Goal: Subscribe to service/newsletter

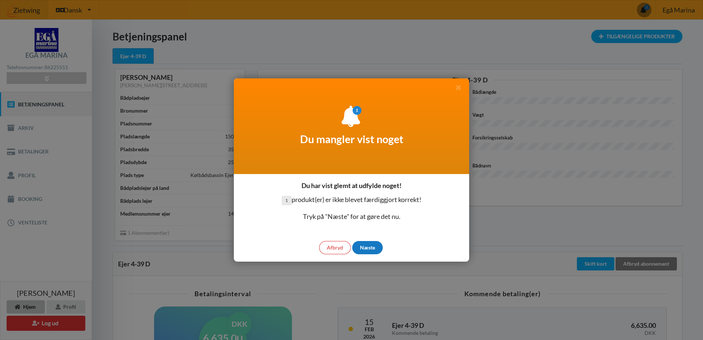
click at [363, 248] on div "Næste" at bounding box center [367, 247] width 31 height 13
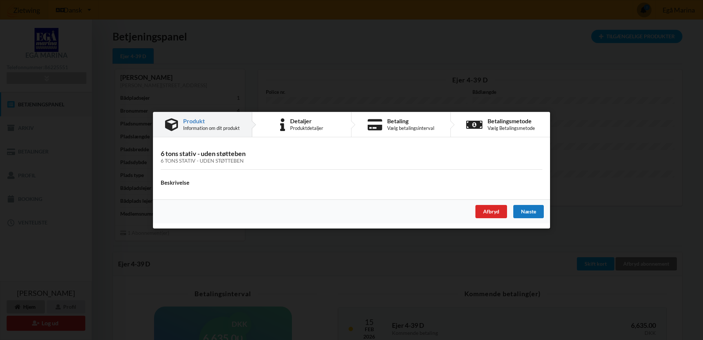
click at [526, 209] on div "Næste" at bounding box center [528, 210] width 31 height 13
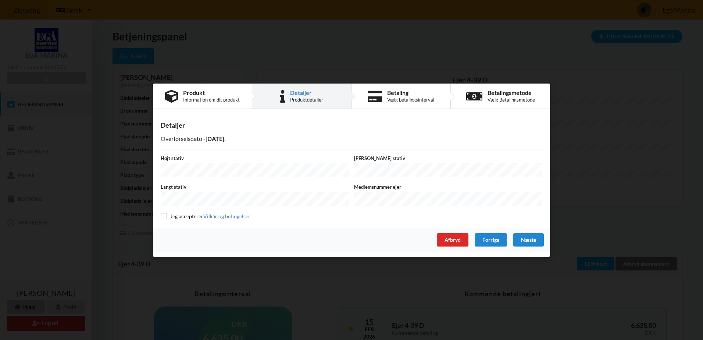
click at [166, 215] on input "checkbox" at bounding box center [164, 216] width 6 height 6
checkbox input "true"
click at [518, 238] on div "Næste" at bounding box center [528, 239] width 31 height 13
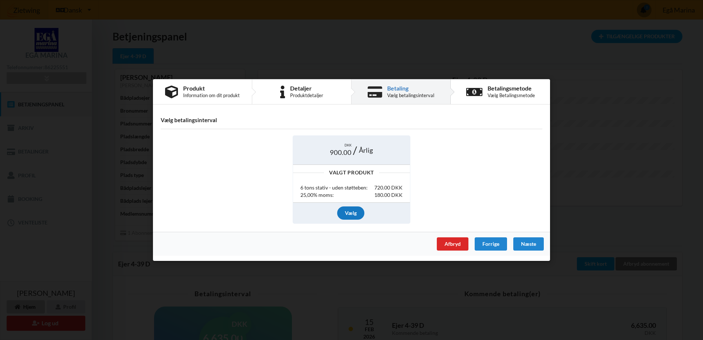
click at [352, 213] on div "Vælg" at bounding box center [350, 212] width 27 height 13
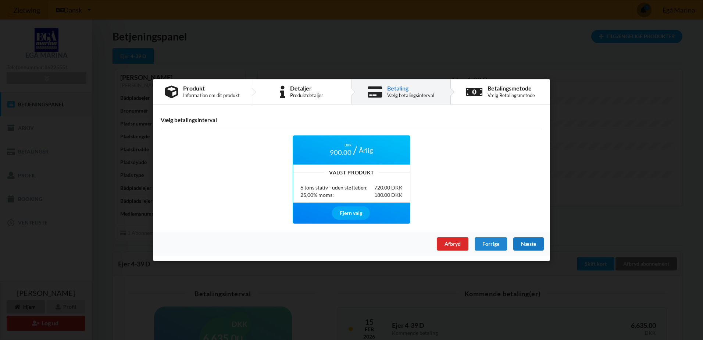
click at [531, 243] on div "Næste" at bounding box center [528, 243] width 31 height 13
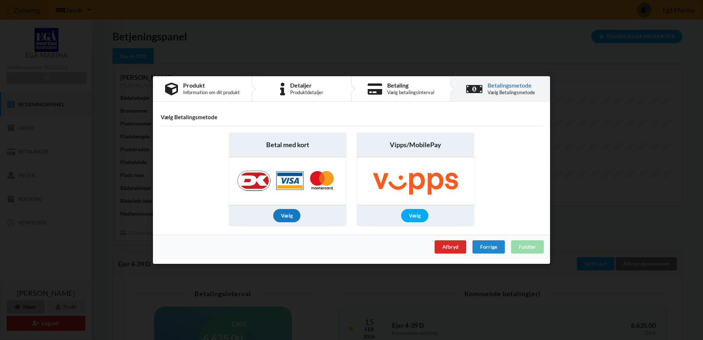
click at [287, 214] on div "Vælg" at bounding box center [286, 215] width 27 height 13
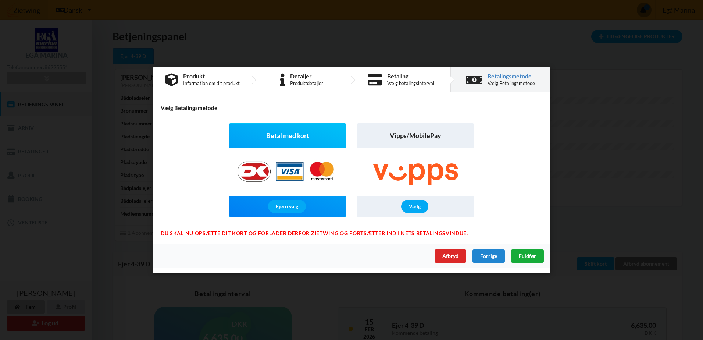
click at [526, 255] on span "Fuldfør" at bounding box center [527, 256] width 17 height 6
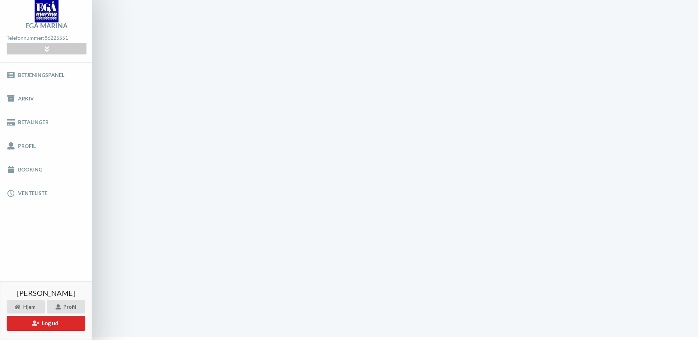
scroll to position [0, 0]
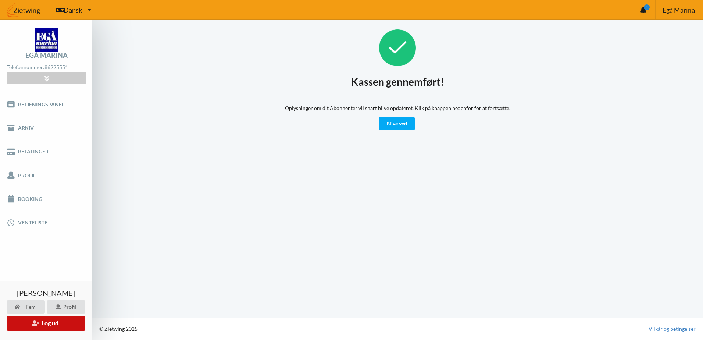
click at [44, 322] on button "Log ud" at bounding box center [46, 322] width 79 height 15
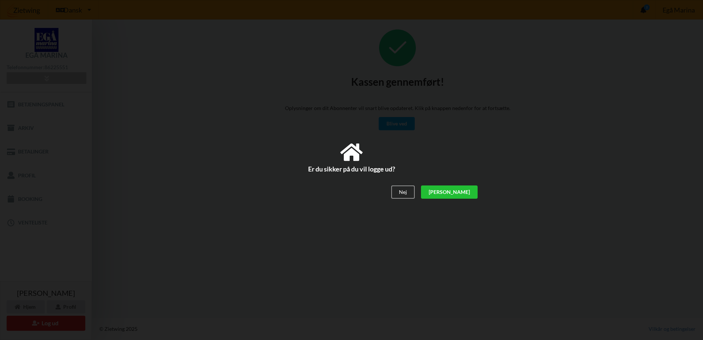
click at [459, 189] on div "[PERSON_NAME]" at bounding box center [449, 192] width 57 height 13
